Goal: Task Accomplishment & Management: Use online tool/utility

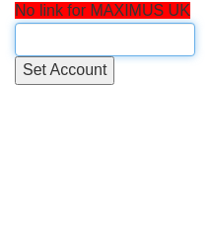
click at [102, 37] on input "text" at bounding box center [105, 40] width 181 height 34
paste input "MAXIMUS Health and Human Services Ltd"
type input "MAXIMUS Health and Human Services Ltd"
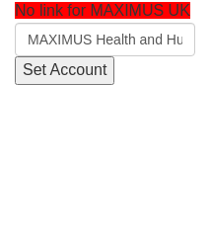
scroll to position [0, 128]
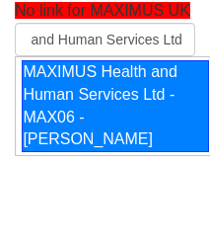
drag, startPoint x: 64, startPoint y: 113, endPoint x: 63, endPoint y: 97, distance: 15.8
click at [65, 113] on div "MAXIMUS Health and Human Services Ltd - MAX06 - Mat Jones" at bounding box center [116, 106] width 188 height 92
type input "MAXIMUS Health and Human Services Ltd - MAX06 - Mat Jones"
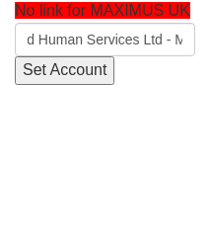
click at [62, 75] on input "Set Account" at bounding box center [65, 70] width 100 height 29
